Goal: Transaction & Acquisition: Subscribe to service/newsletter

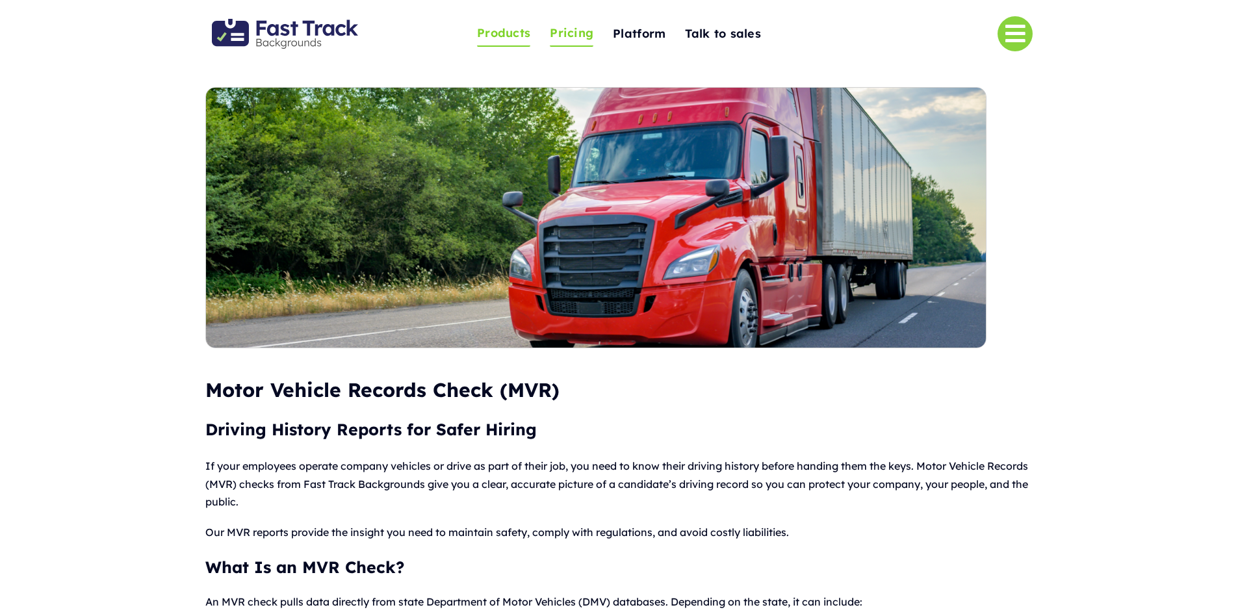
click at [567, 33] on span "Pricing" at bounding box center [572, 33] width 44 height 20
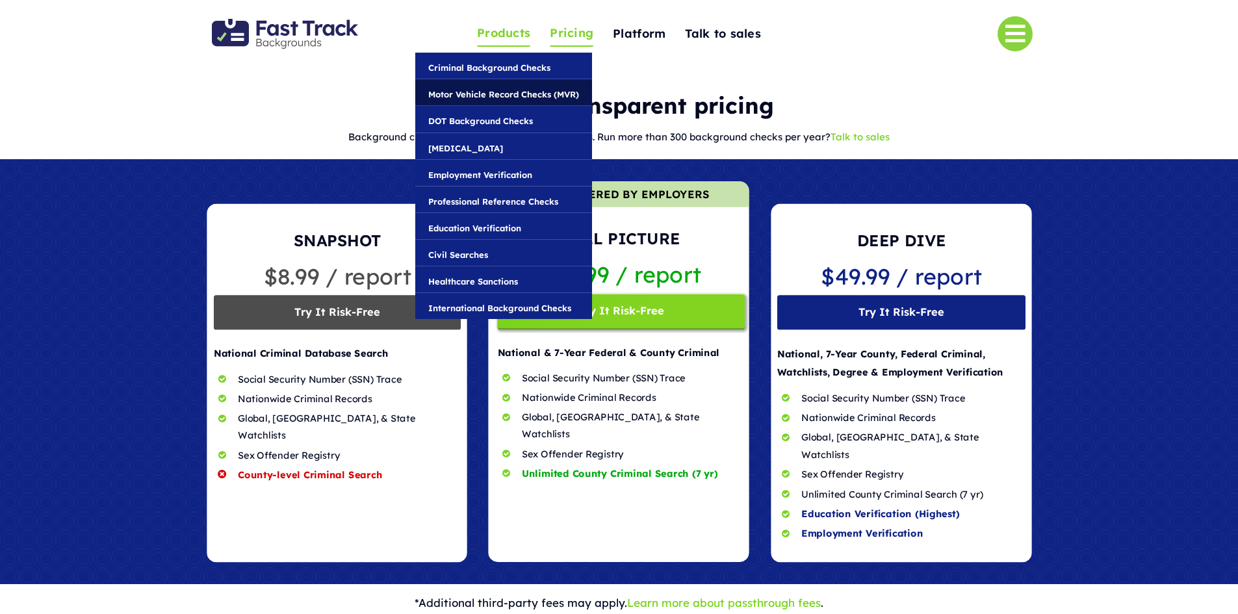
click at [498, 96] on span "Motor Vehicle Record Checks (MVR)" at bounding box center [503, 94] width 151 height 14
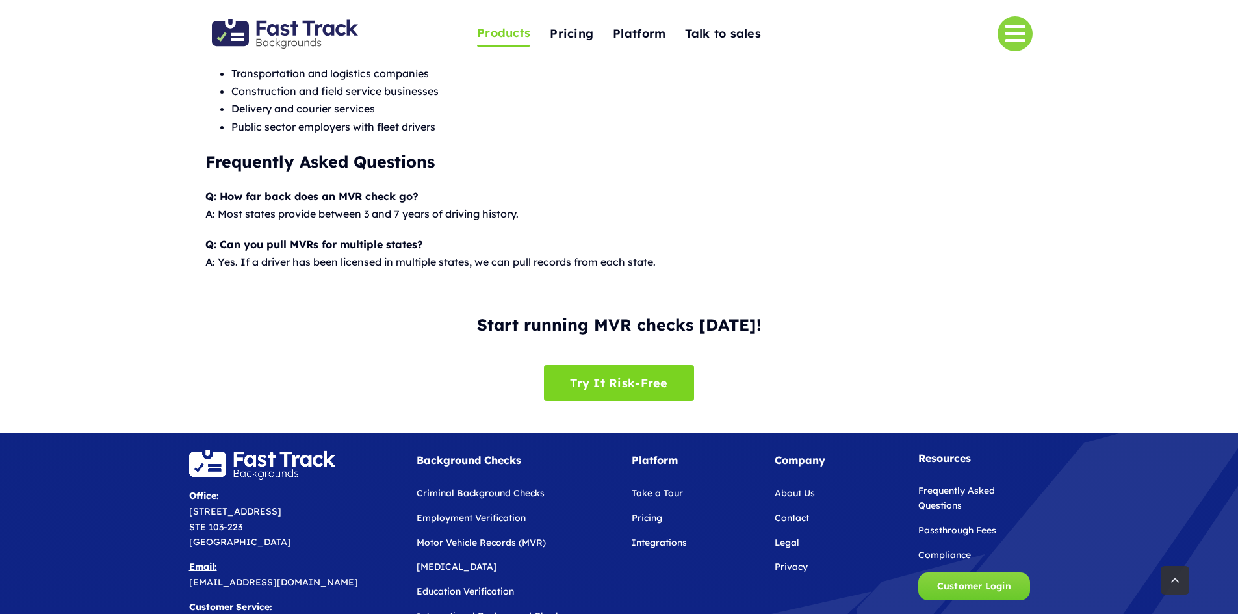
scroll to position [1170, 0]
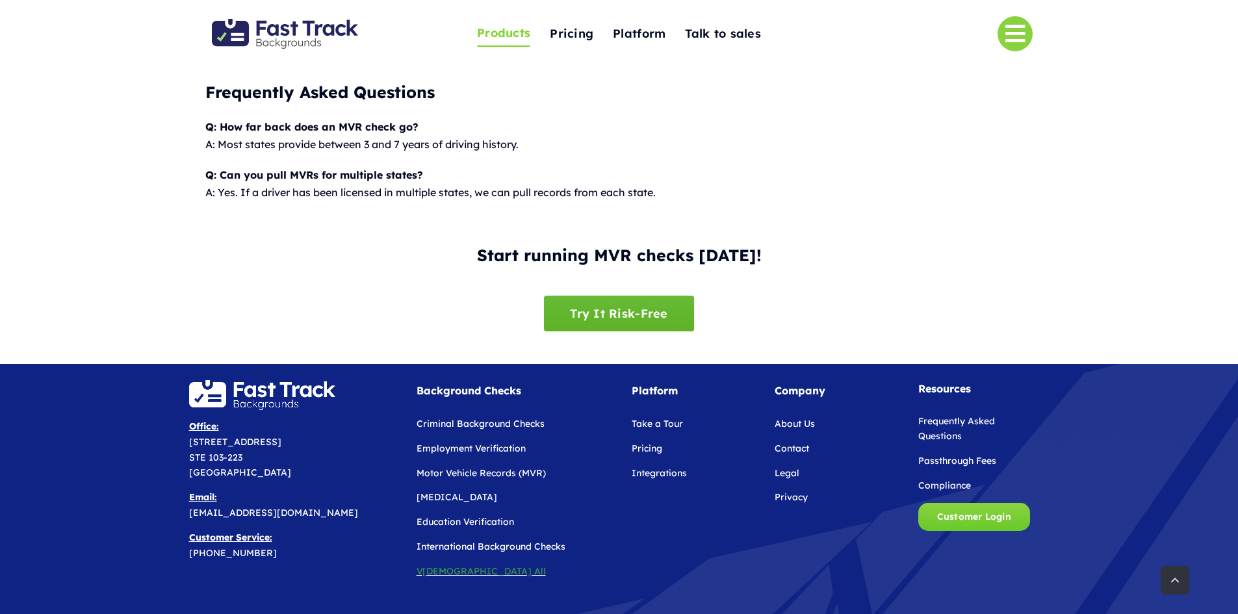
click at [592, 315] on span "Try It Risk-Free" at bounding box center [618, 314] width 97 height 14
